Goal: Task Accomplishment & Management: Manage account settings

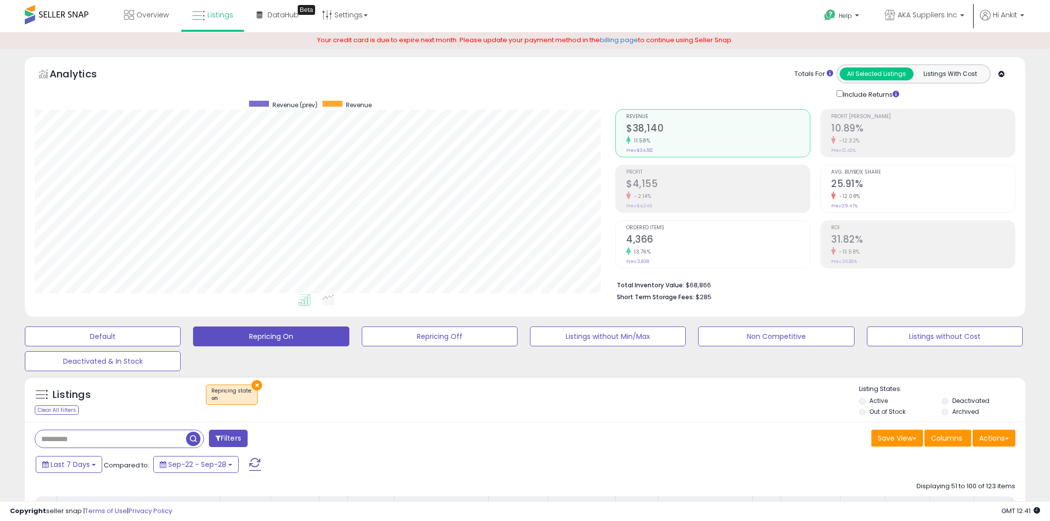
select select "**"
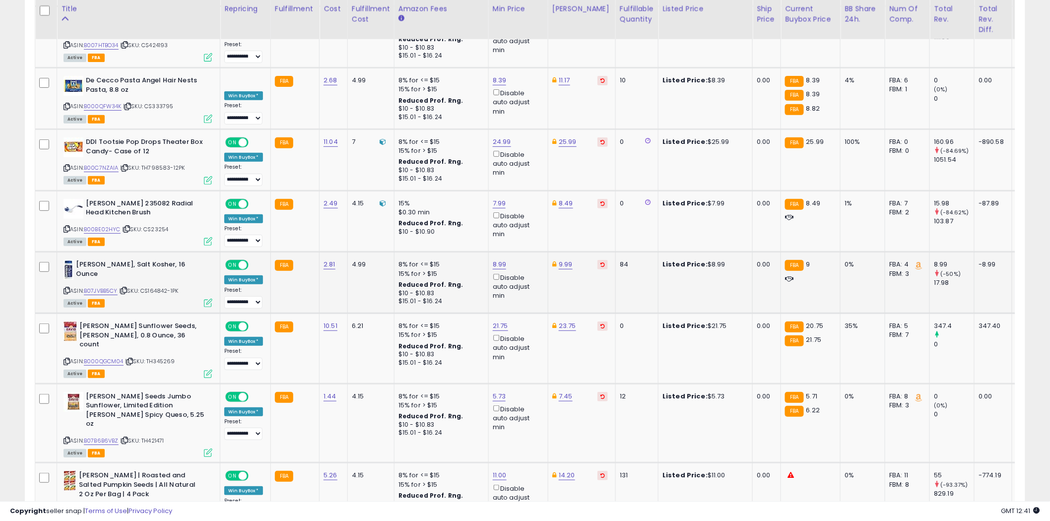
scroll to position [203, 581]
click at [67, 359] on icon at bounding box center [67, 361] width 6 height 5
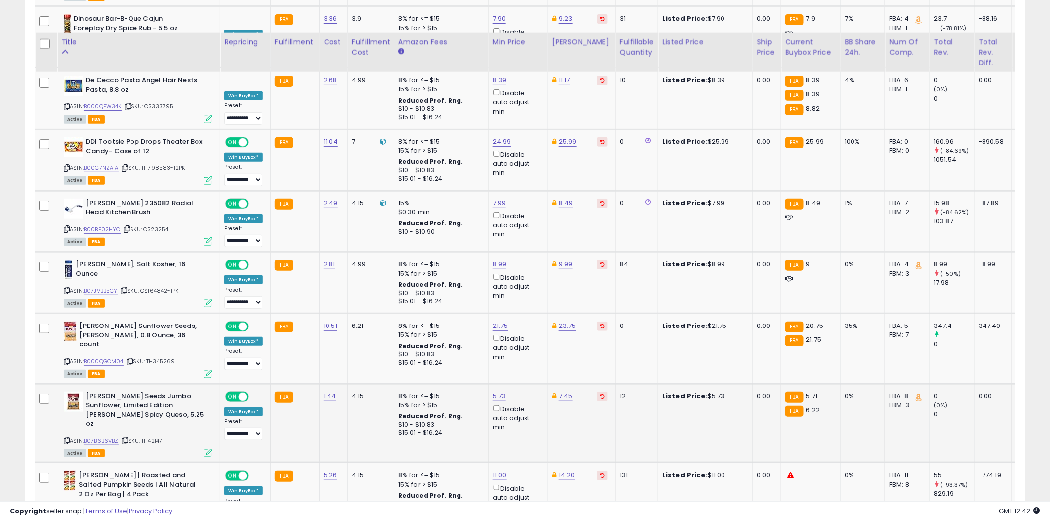
scroll to position [3308, 0]
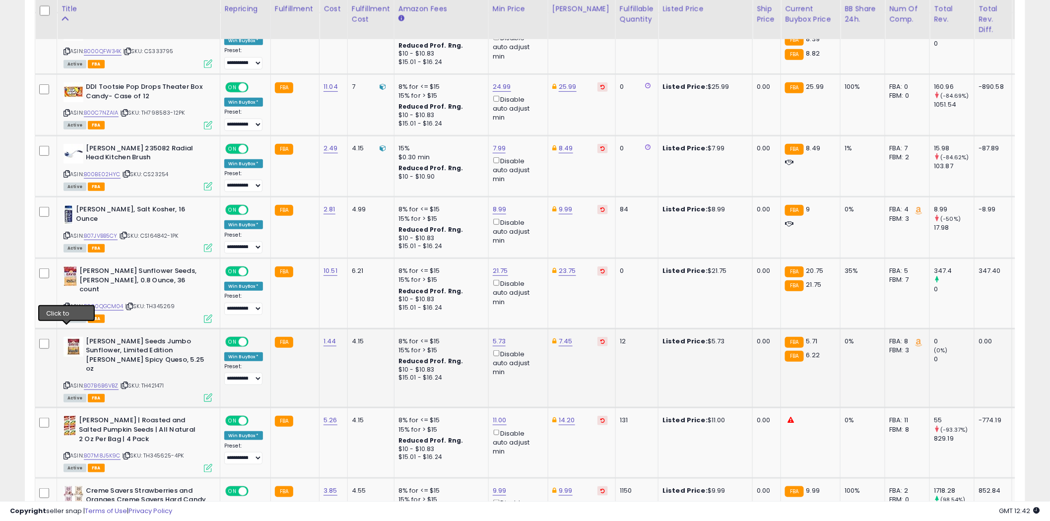
click at [67, 383] on icon at bounding box center [67, 385] width 6 height 5
click at [102, 382] on link "B07B6B6VBZ" at bounding box center [101, 386] width 35 height 8
click at [501, 336] on link "5.73" at bounding box center [499, 341] width 13 height 10
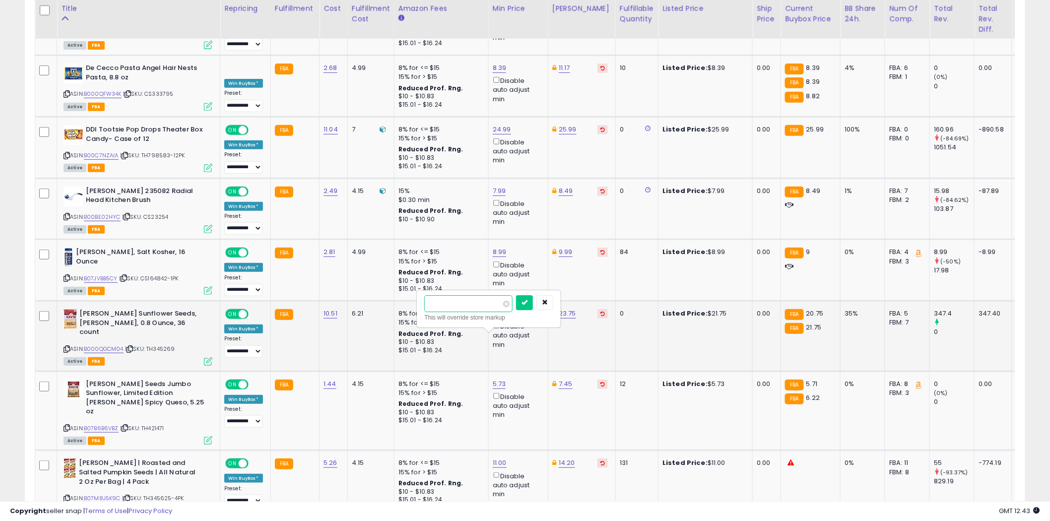
scroll to position [3253, 0]
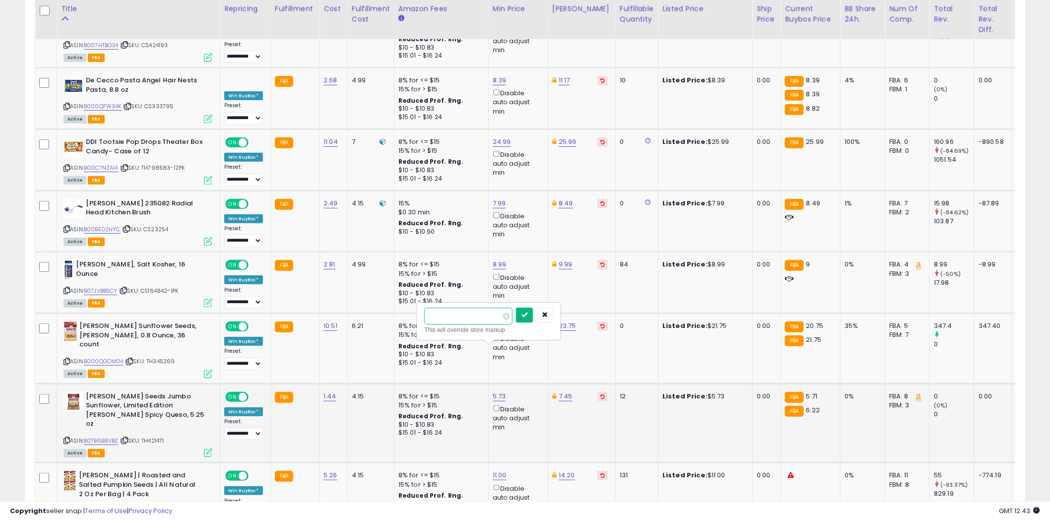
type input "****"
click at [528, 316] on icon "submit" at bounding box center [525, 315] width 6 height 6
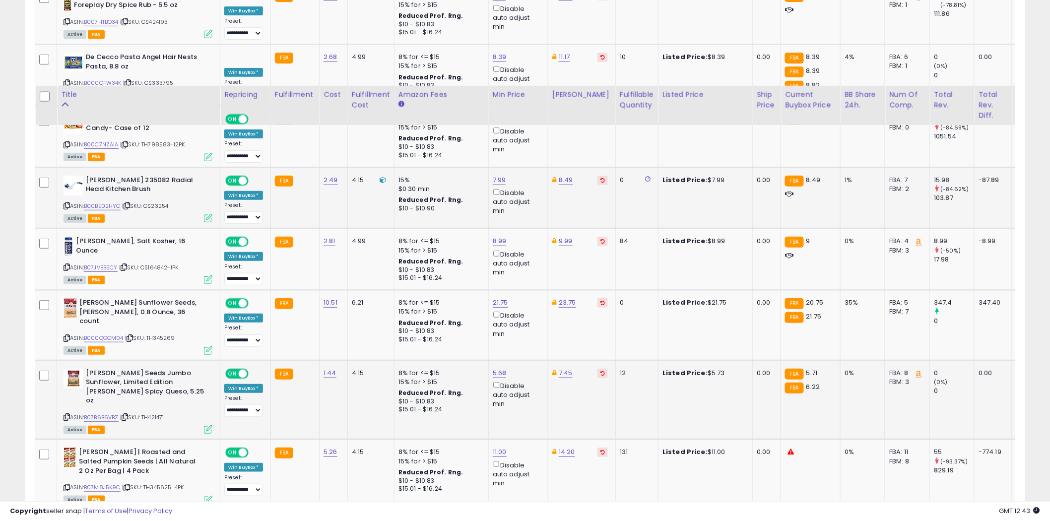
scroll to position [3363, 0]
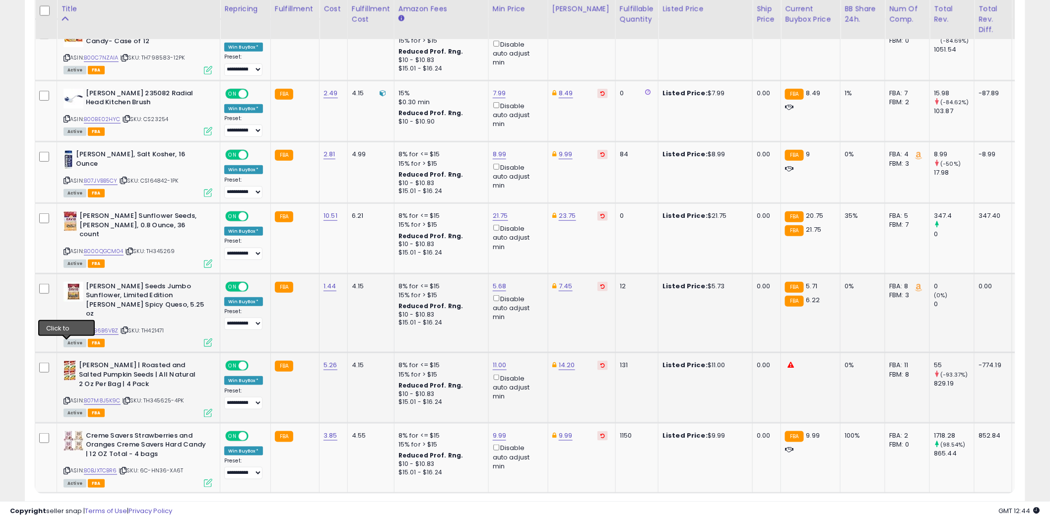
click at [68, 398] on icon at bounding box center [67, 400] width 6 height 5
click at [497, 360] on link "11.00" at bounding box center [500, 365] width 14 height 10
type input "*"
type input "****"
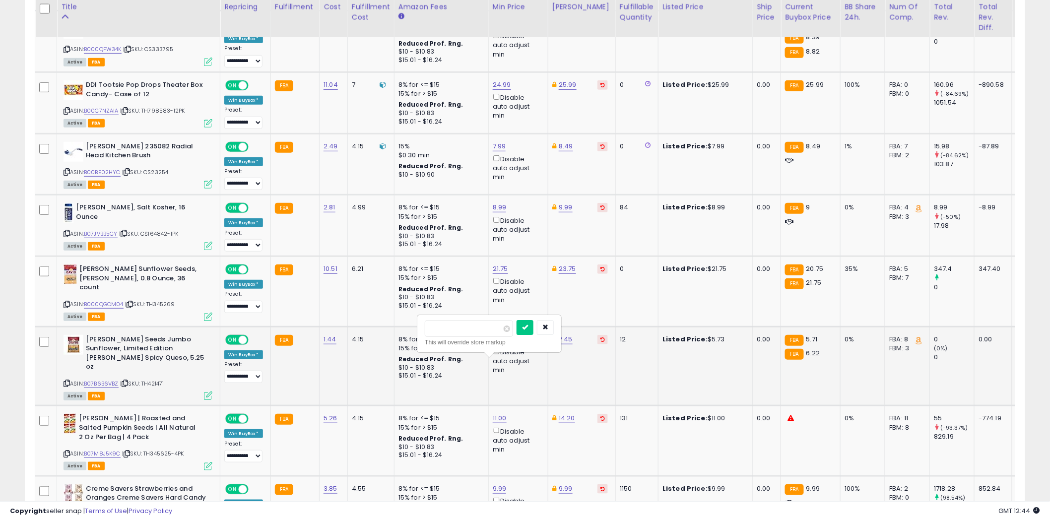
scroll to position [3308, 0]
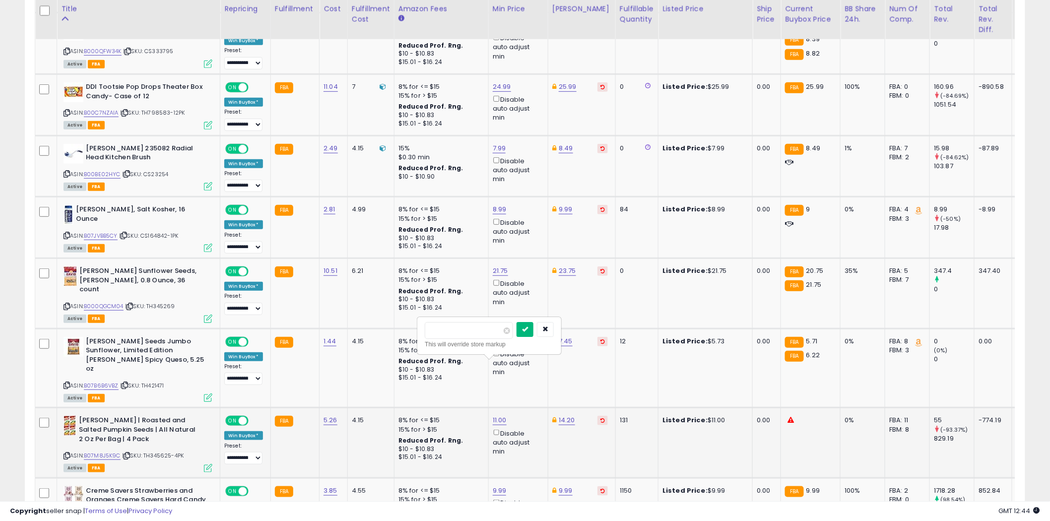
click at [534, 331] on button "submit" at bounding box center [525, 329] width 17 height 15
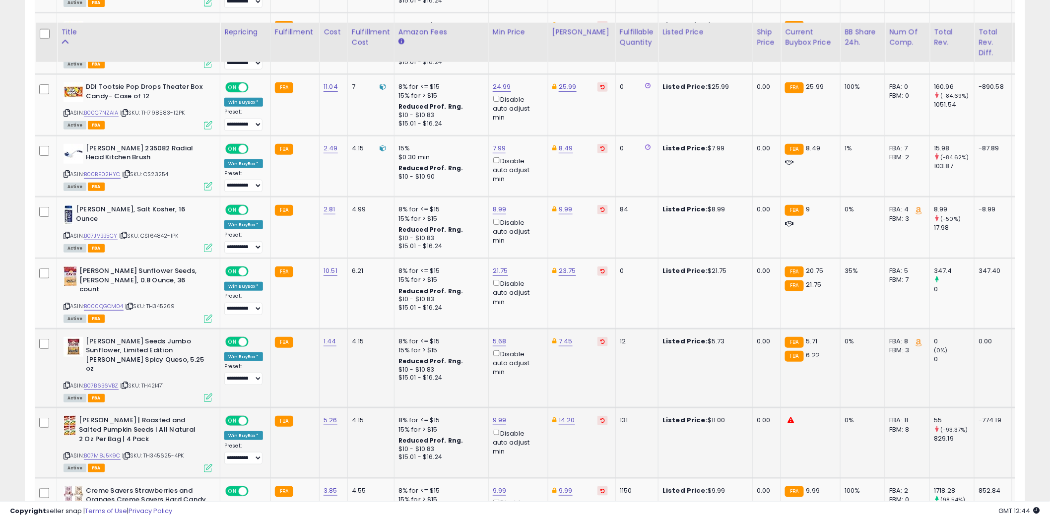
scroll to position [3375, 0]
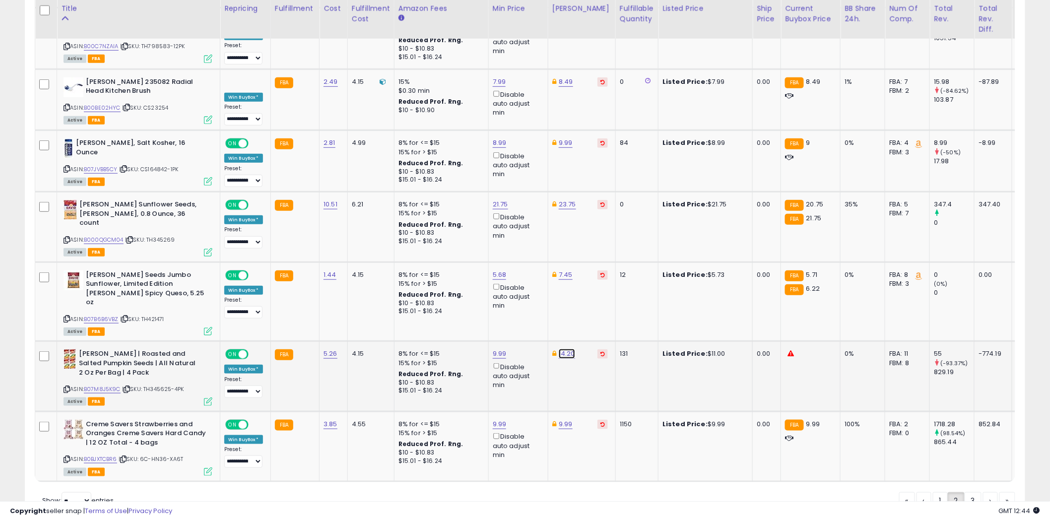
click at [564, 349] on link "14.20" at bounding box center [567, 354] width 16 height 10
type input "*"
type input "****"
click at [596, 262] on icon "submit" at bounding box center [593, 263] width 6 height 6
click at [971, 492] on link "3" at bounding box center [973, 500] width 17 height 17
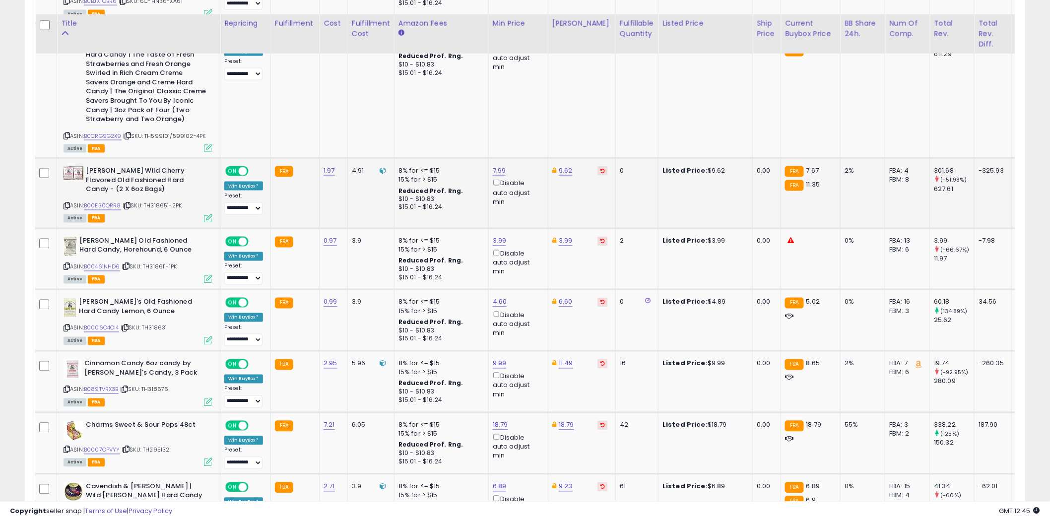
scroll to position [606, 0]
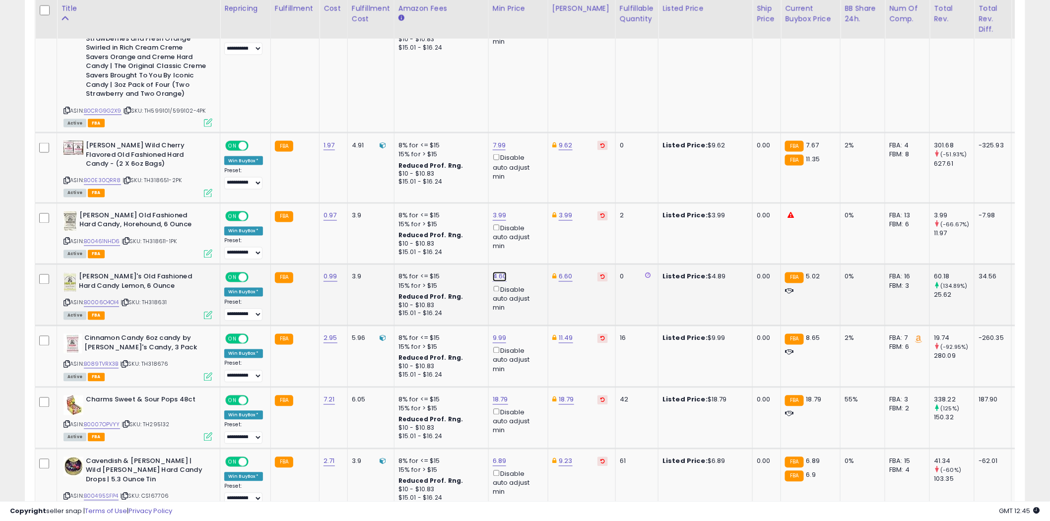
click at [499, 275] on link "4.60" at bounding box center [500, 277] width 14 height 10
type input "****"
click at [534, 244] on button "submit" at bounding box center [525, 241] width 17 height 15
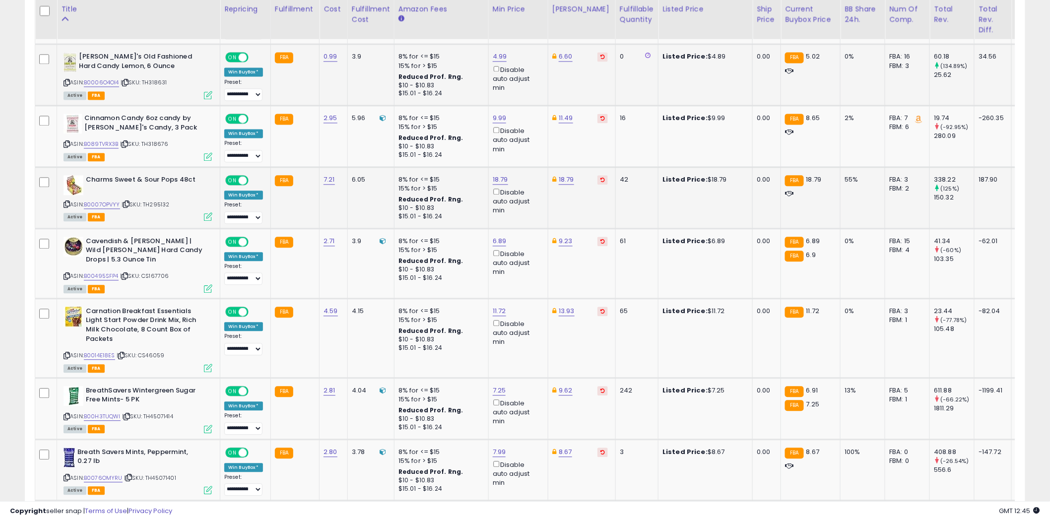
scroll to position [882, 0]
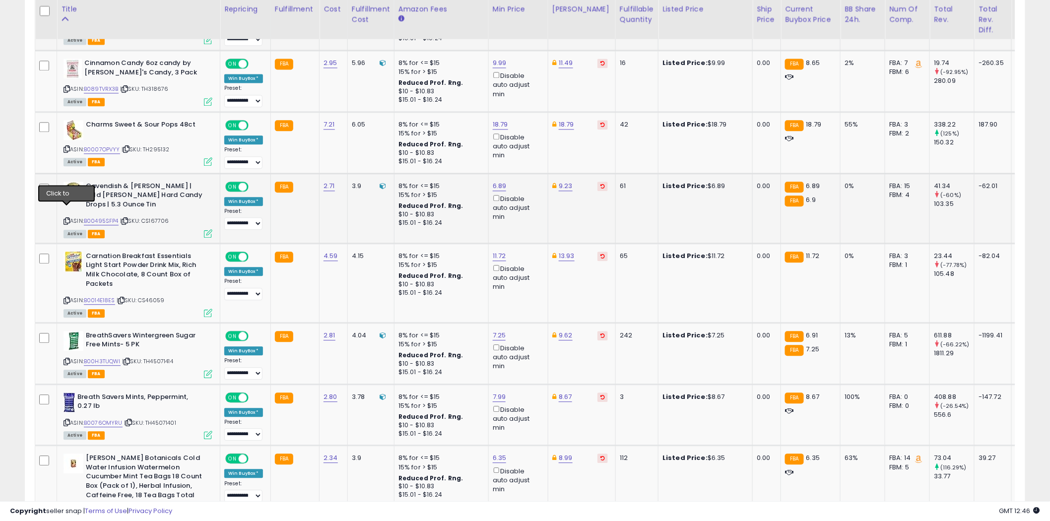
click at [68, 218] on icon at bounding box center [67, 220] width 6 height 5
click at [66, 298] on icon at bounding box center [67, 300] width 6 height 5
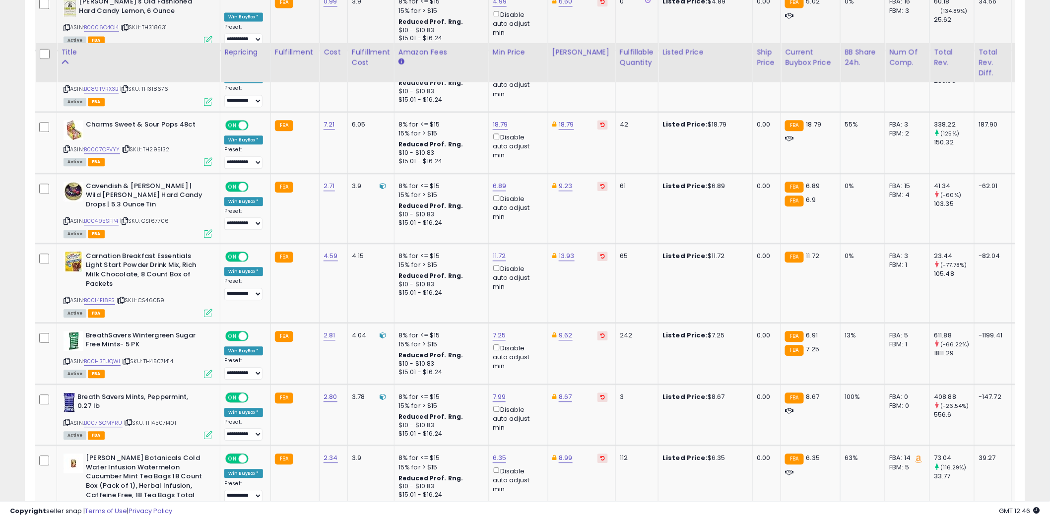
scroll to position [993, 0]
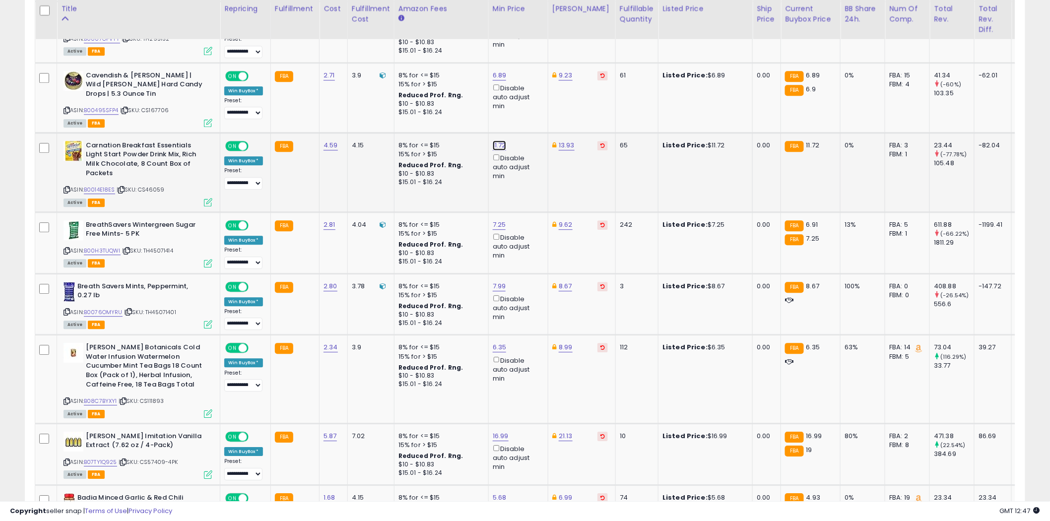
click at [499, 140] on link "11.72" at bounding box center [499, 145] width 13 height 10
type input "*"
type input "****"
click at [528, 100] on icon "submit" at bounding box center [525, 99] width 6 height 6
click at [562, 140] on link "13.93" at bounding box center [567, 145] width 16 height 10
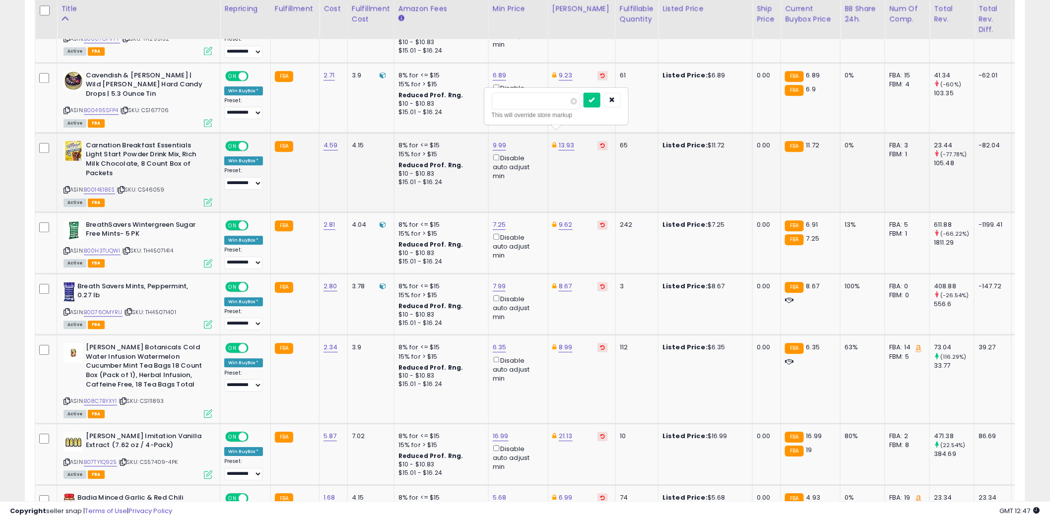
type input "*"
type input "****"
click at [601, 95] on button "submit" at bounding box center [592, 99] width 17 height 15
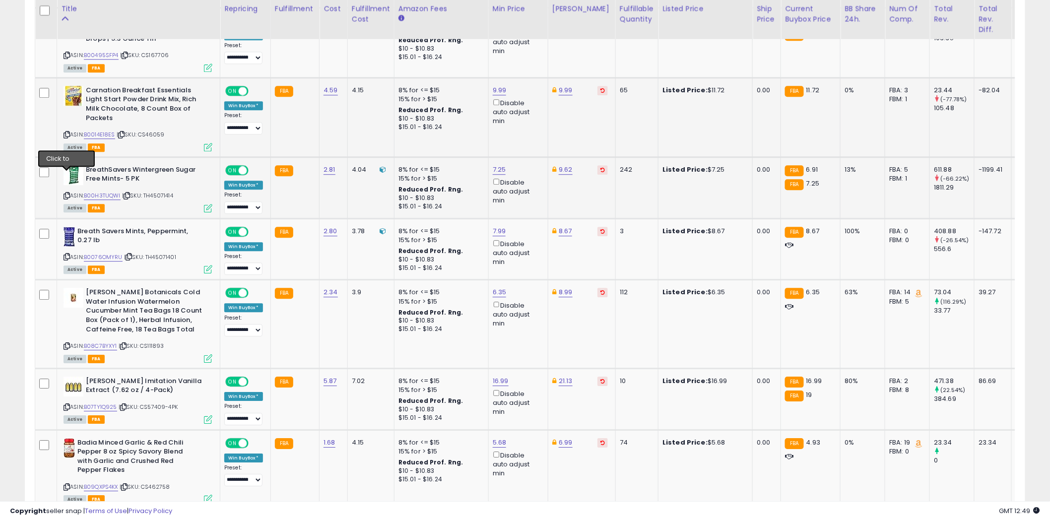
click at [67, 193] on icon at bounding box center [67, 195] width 6 height 5
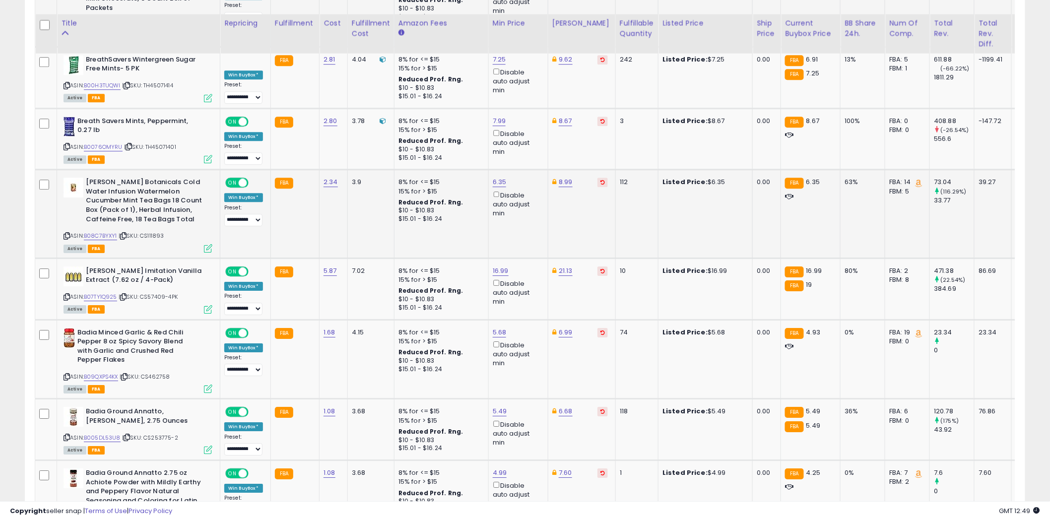
scroll to position [1213, 0]
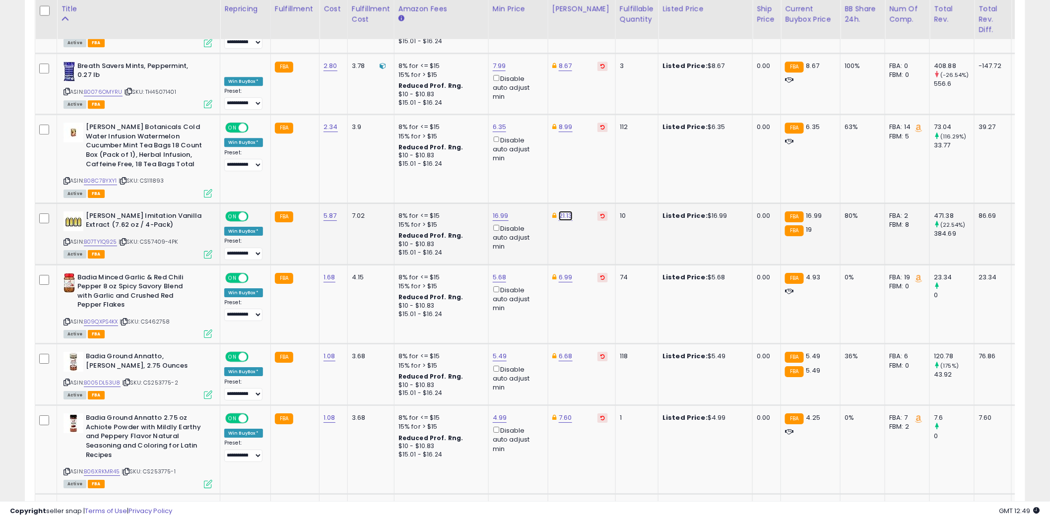
click at [564, 211] on link "21.13" at bounding box center [566, 216] width 14 height 10
type input "*"
type input "*****"
click at [600, 157] on button "submit" at bounding box center [591, 159] width 17 height 15
click at [66, 239] on icon at bounding box center [67, 241] width 6 height 5
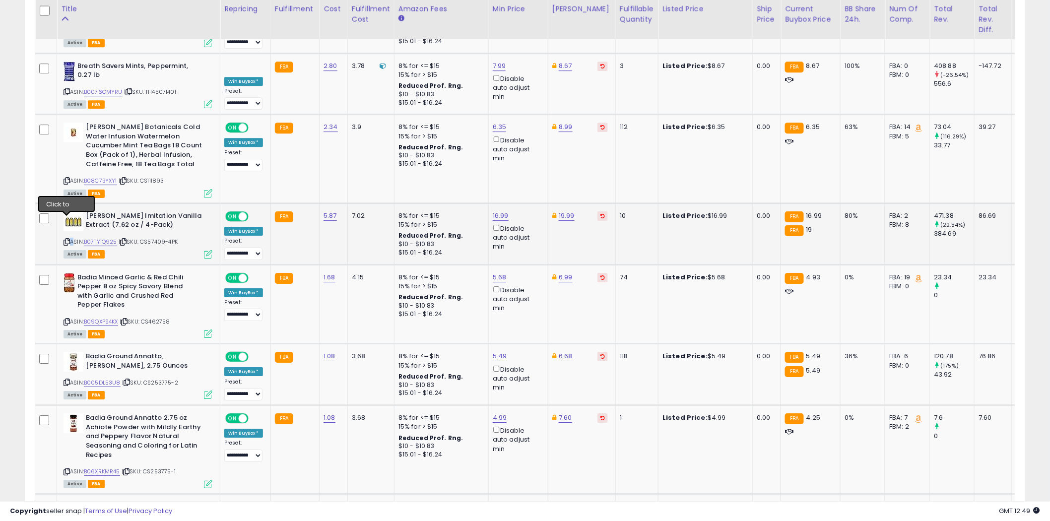
click at [66, 239] on icon at bounding box center [67, 241] width 6 height 5
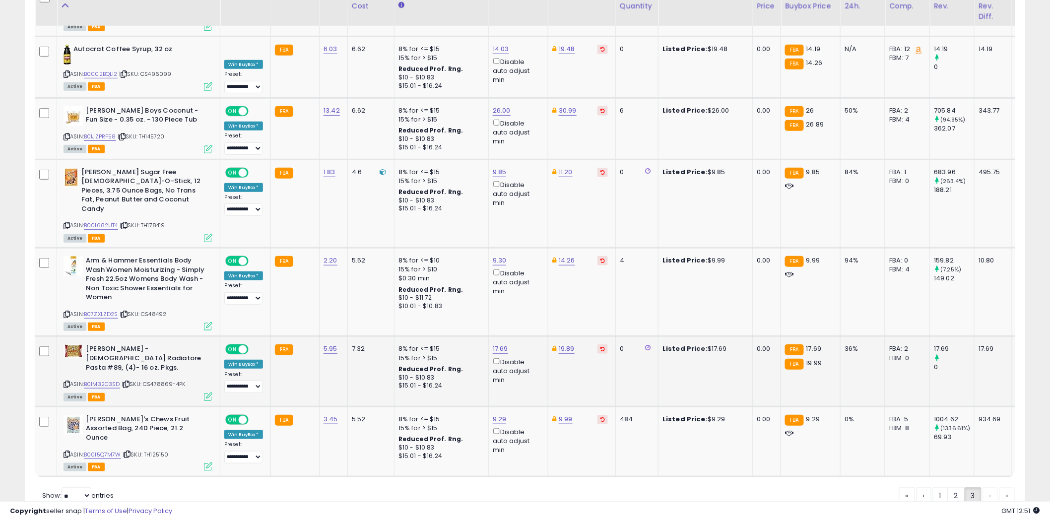
scroll to position [1742, 0]
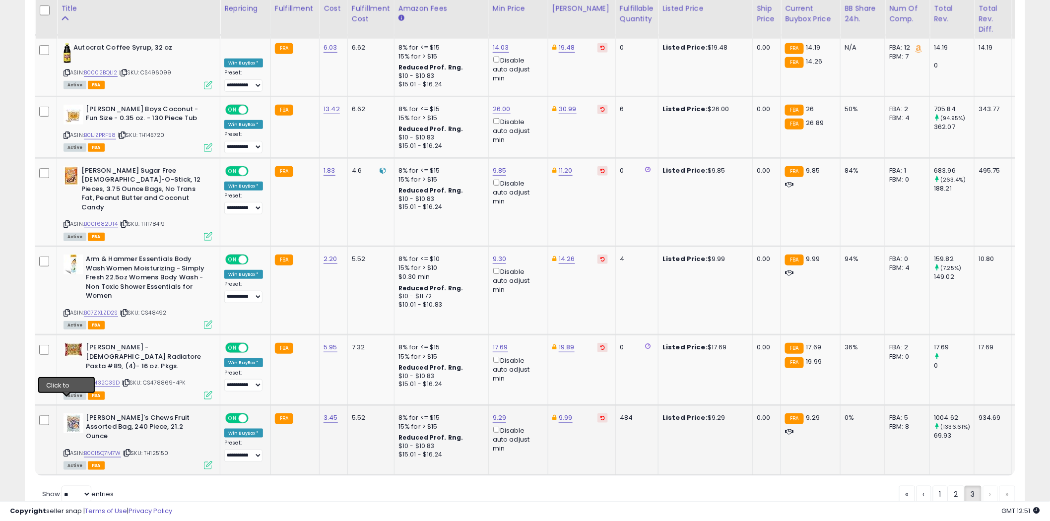
click at [69, 450] on icon at bounding box center [67, 452] width 6 height 5
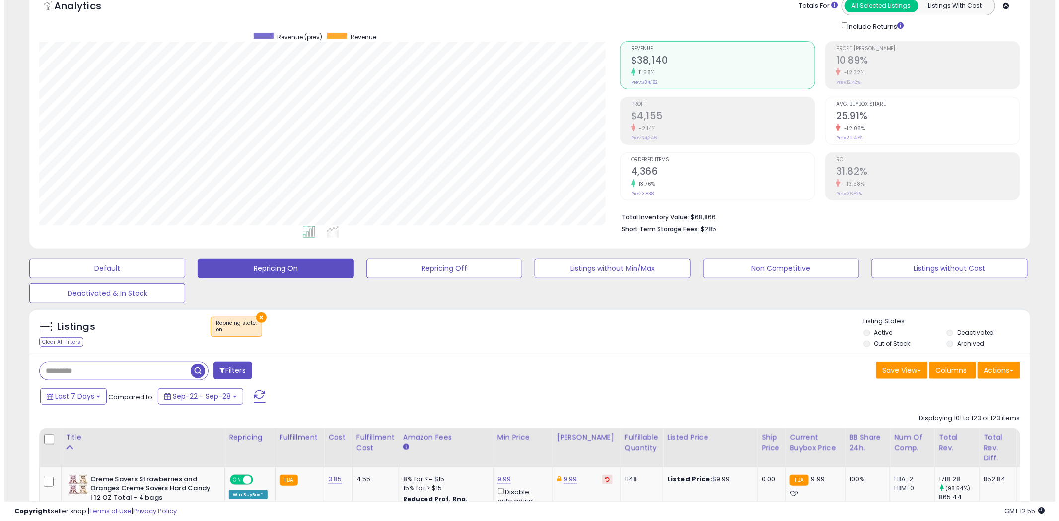
scroll to position [0, 0]
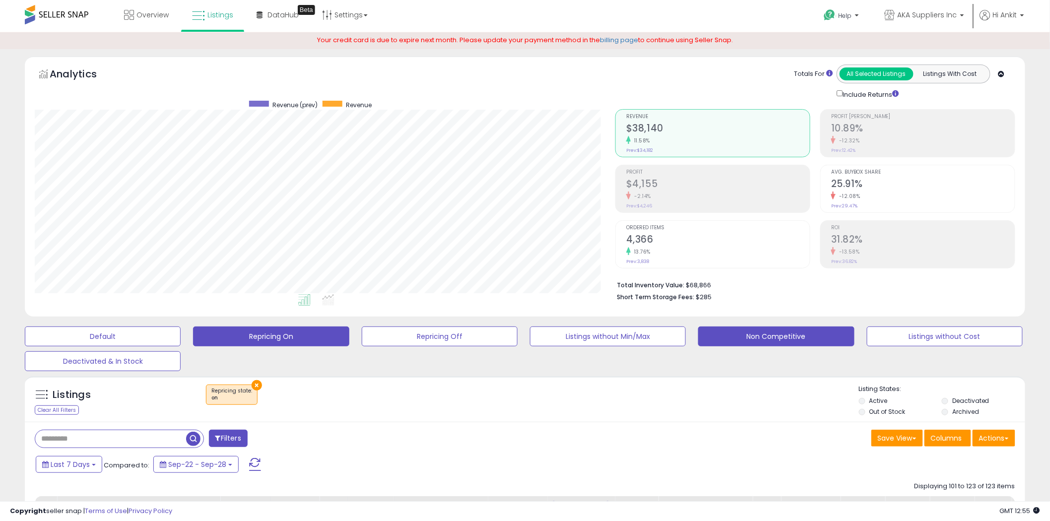
click at [781, 335] on button "Non Competitive" at bounding box center [776, 337] width 156 height 20
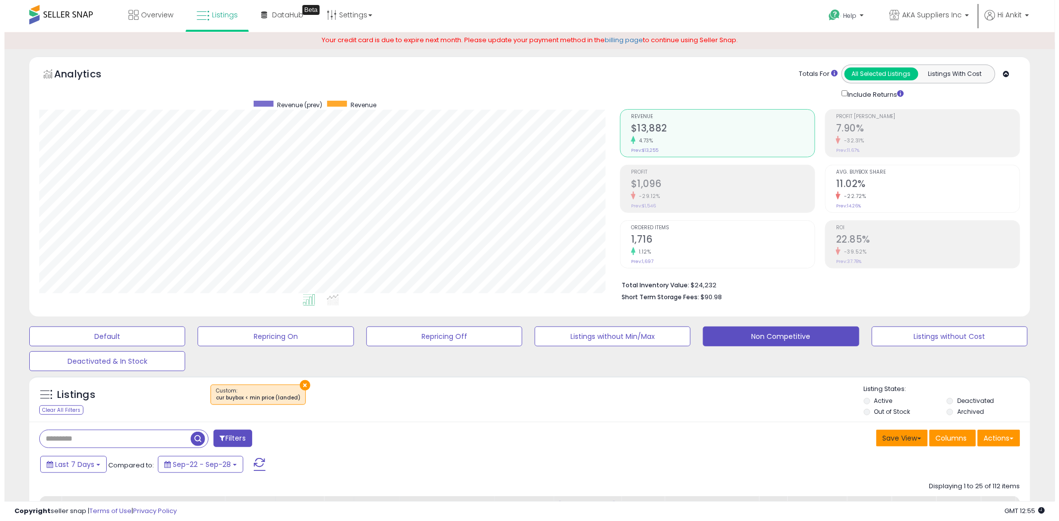
scroll to position [203, 581]
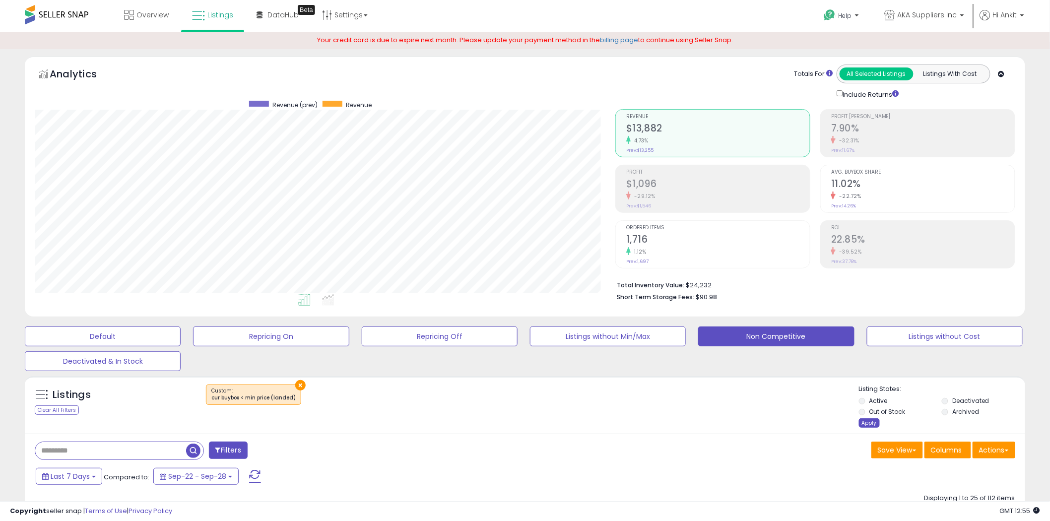
click at [867, 423] on div "Apply" at bounding box center [869, 422] width 21 height 9
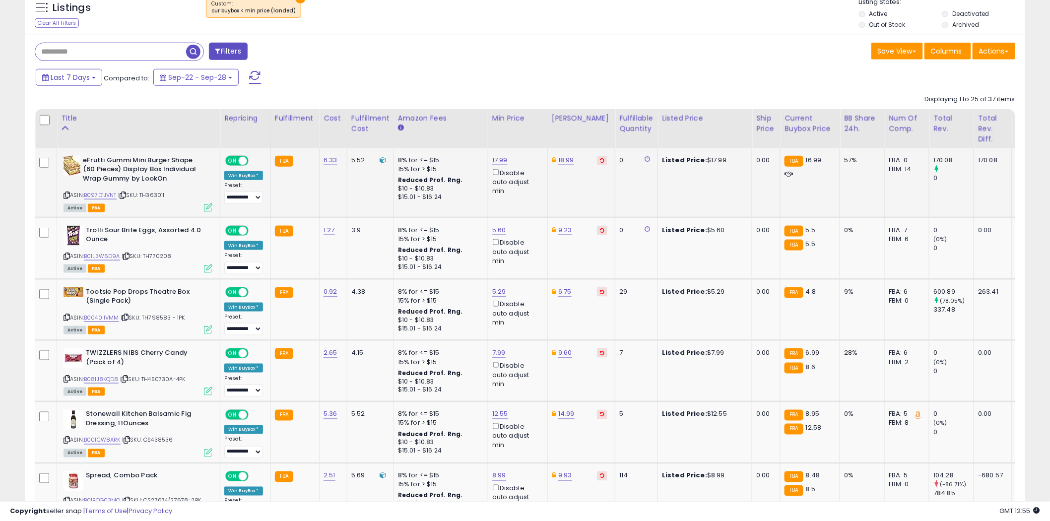
scroll to position [386, 0]
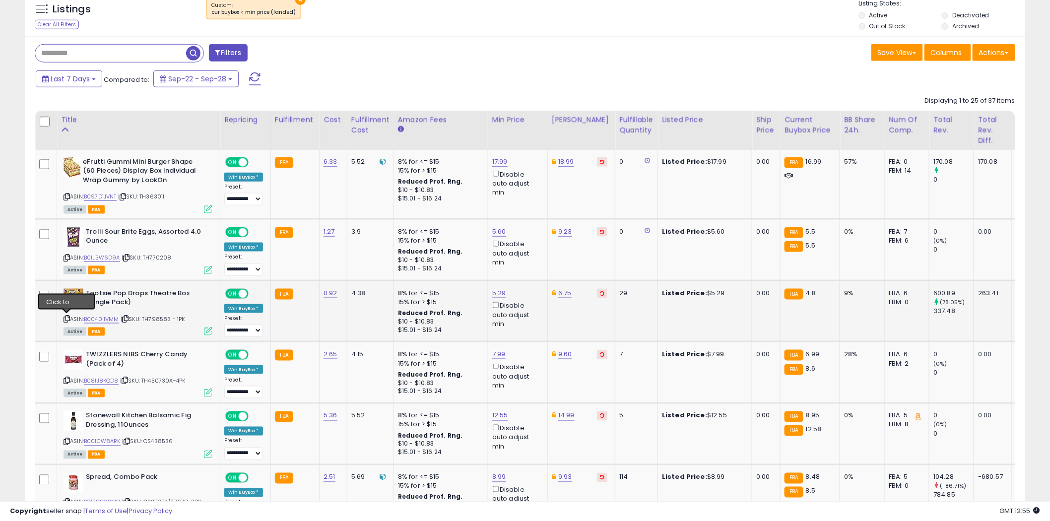
click at [68, 317] on icon at bounding box center [67, 318] width 6 height 5
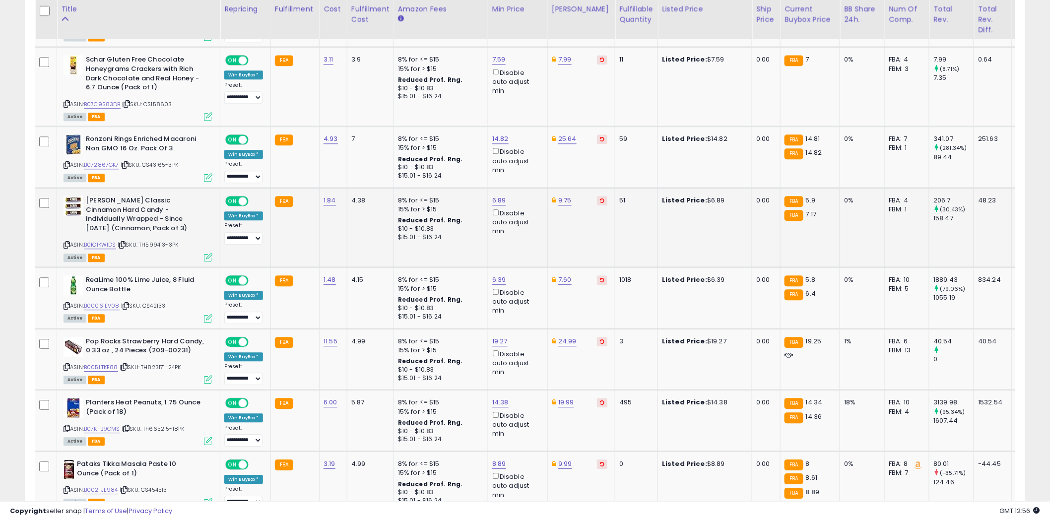
scroll to position [937, 0]
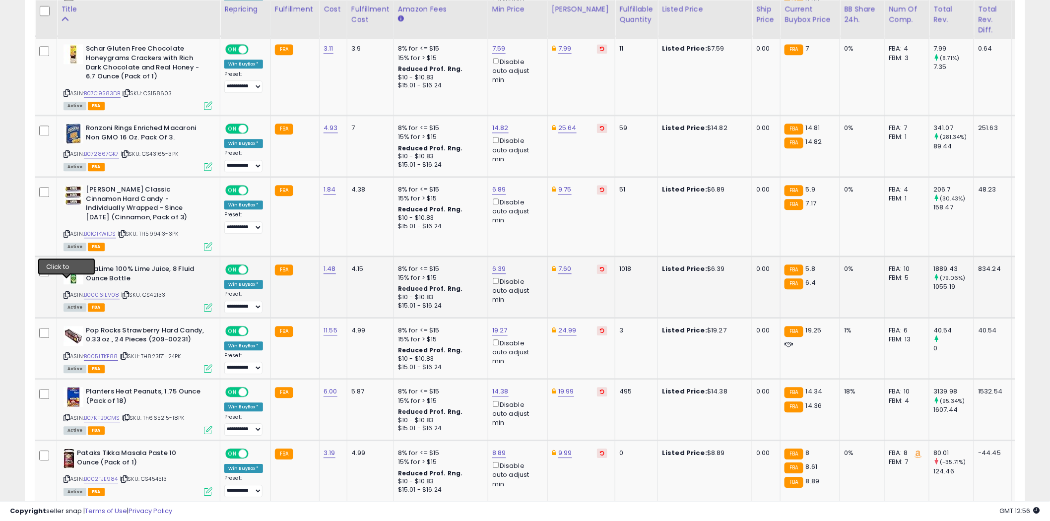
click at [67, 292] on icon at bounding box center [67, 294] width 6 height 5
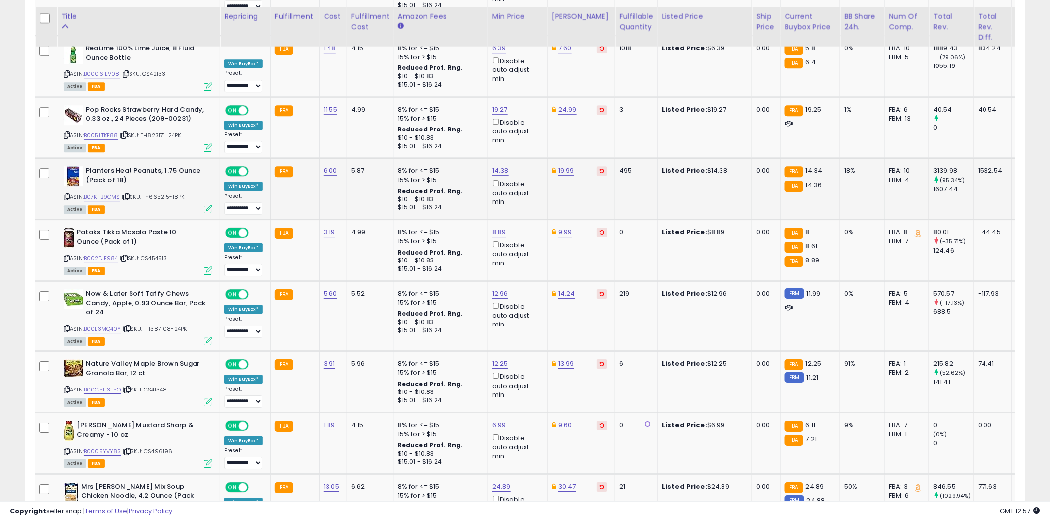
scroll to position [1213, 0]
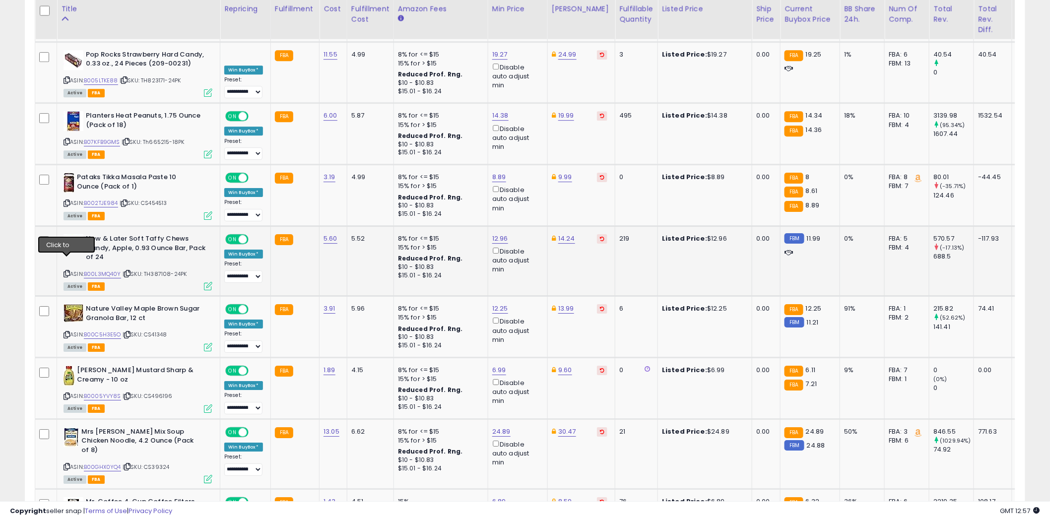
click at [68, 271] on icon at bounding box center [67, 273] width 6 height 5
click at [67, 332] on icon at bounding box center [67, 334] width 6 height 5
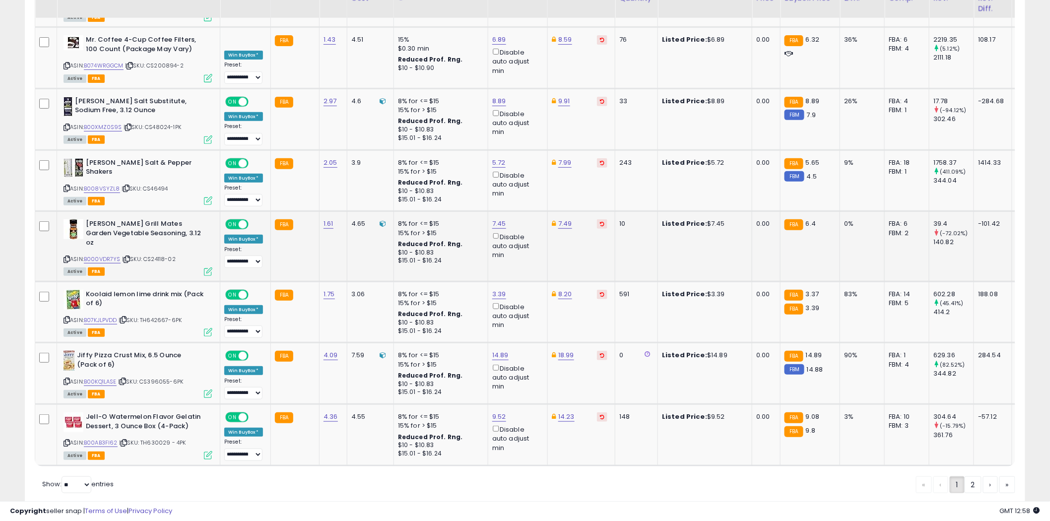
scroll to position [1684, 0]
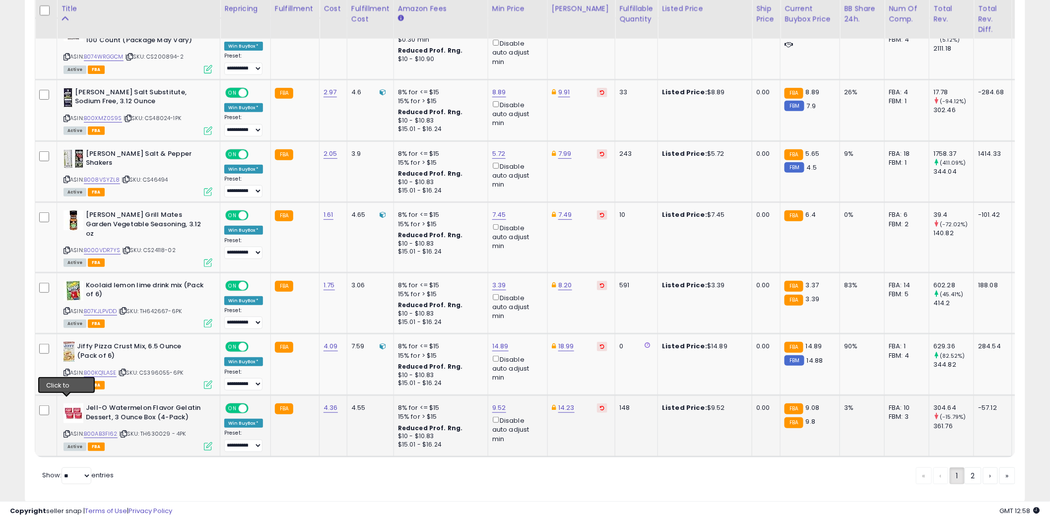
click at [67, 431] on icon at bounding box center [67, 433] width 6 height 5
click at [87, 468] on select "** **" at bounding box center [77, 476] width 30 height 17
click at [63, 468] on select "** **" at bounding box center [77, 476] width 30 height 17
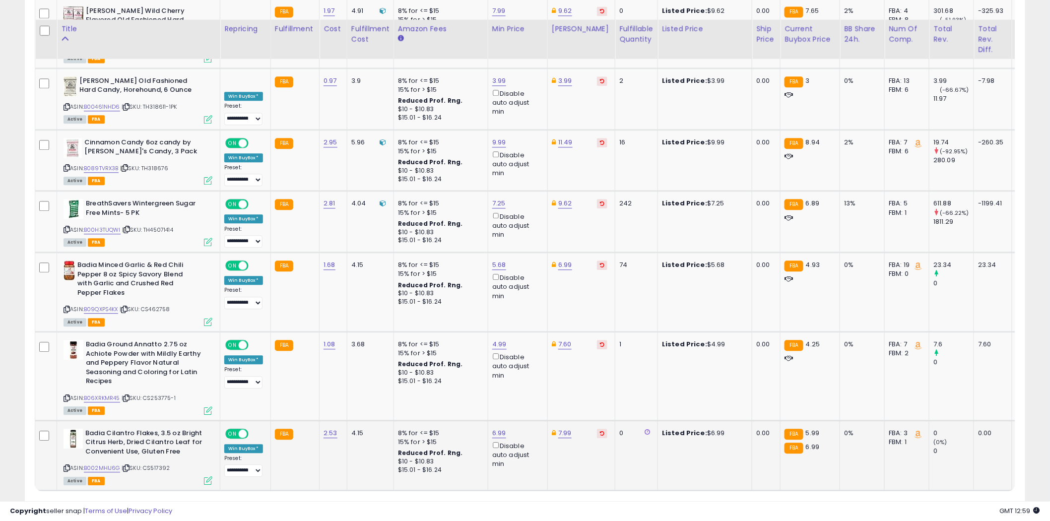
scroll to position [2514, 0]
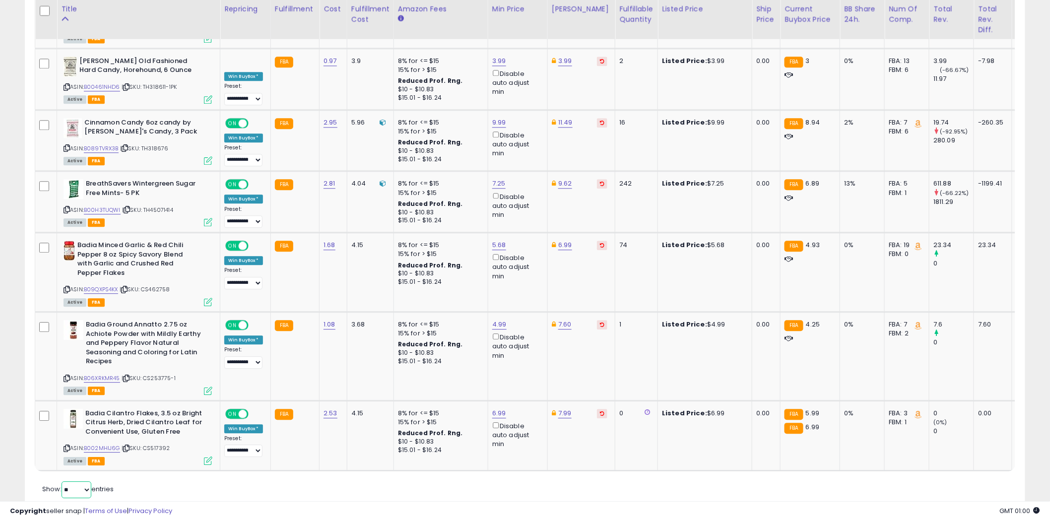
click at [88, 481] on select "** **" at bounding box center [77, 489] width 30 height 17
select select "**"
click at [63, 481] on select "** **" at bounding box center [77, 489] width 30 height 17
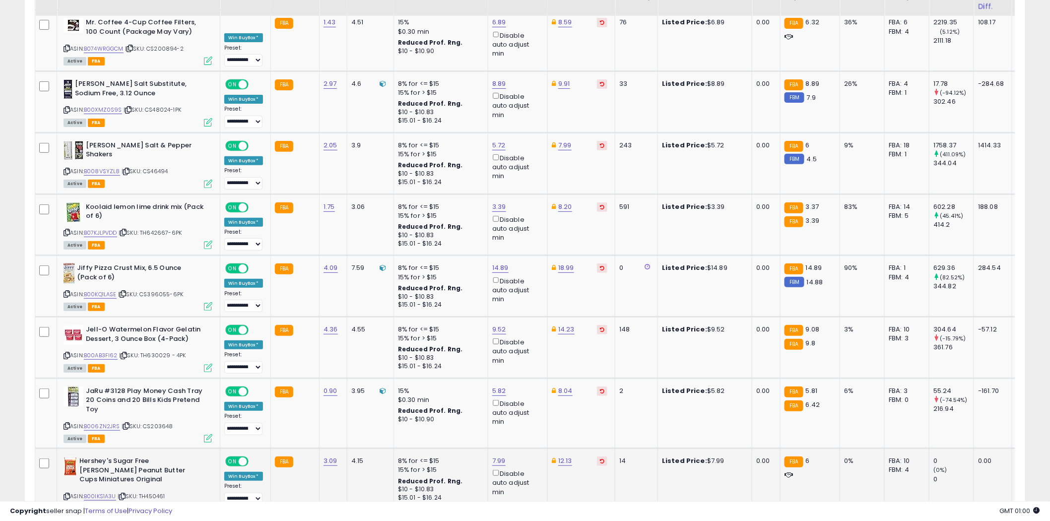
scroll to position [1701, 0]
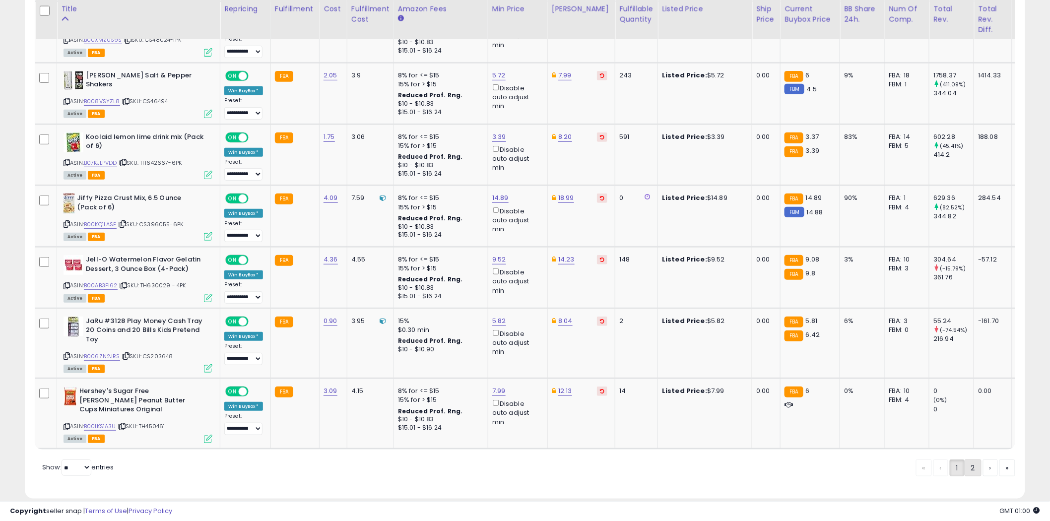
click at [969, 460] on link "2" at bounding box center [973, 468] width 17 height 17
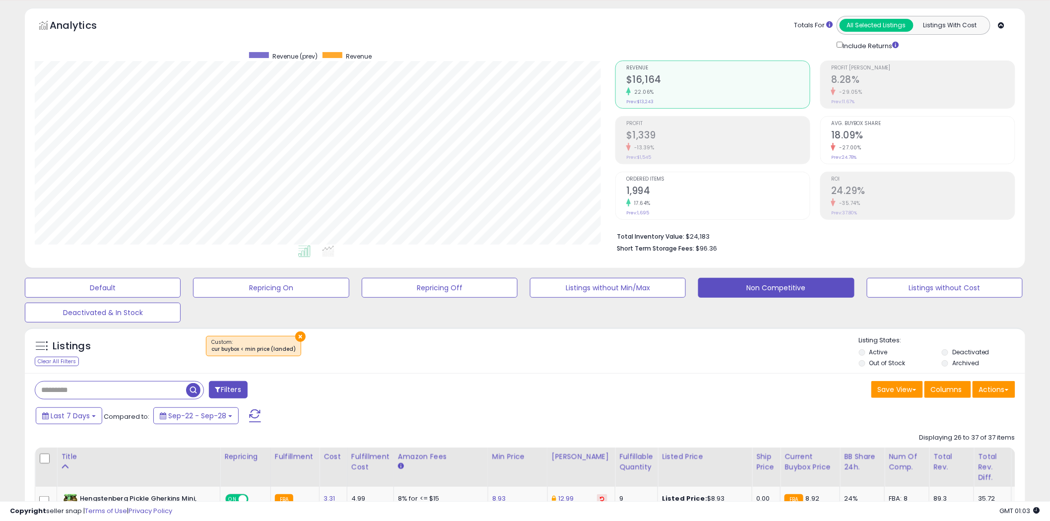
scroll to position [0, 0]
